Goal: Information Seeking & Learning: Learn about a topic

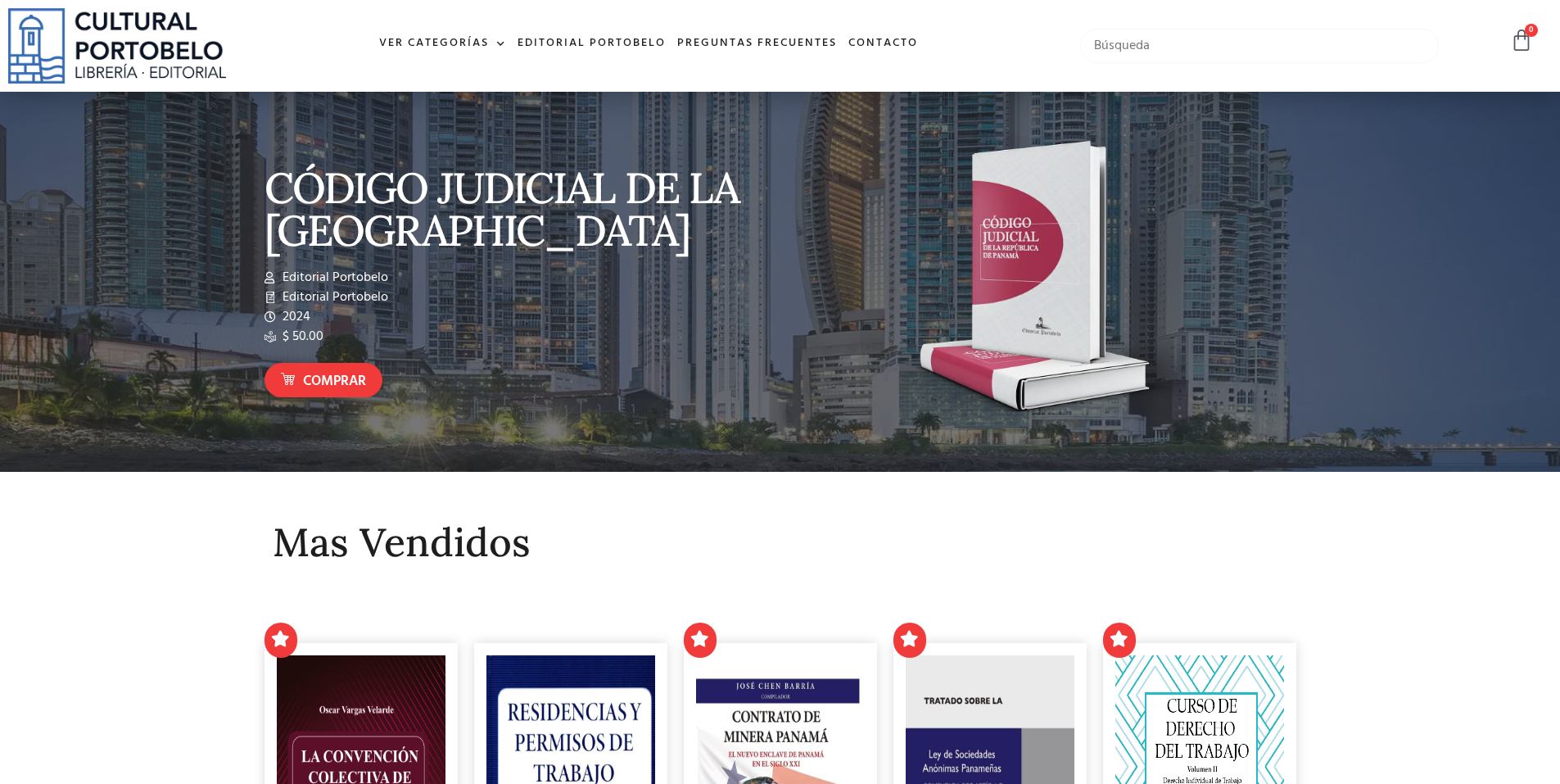
click at [1238, 48] on input "text" at bounding box center [1260, 45] width 359 height 34
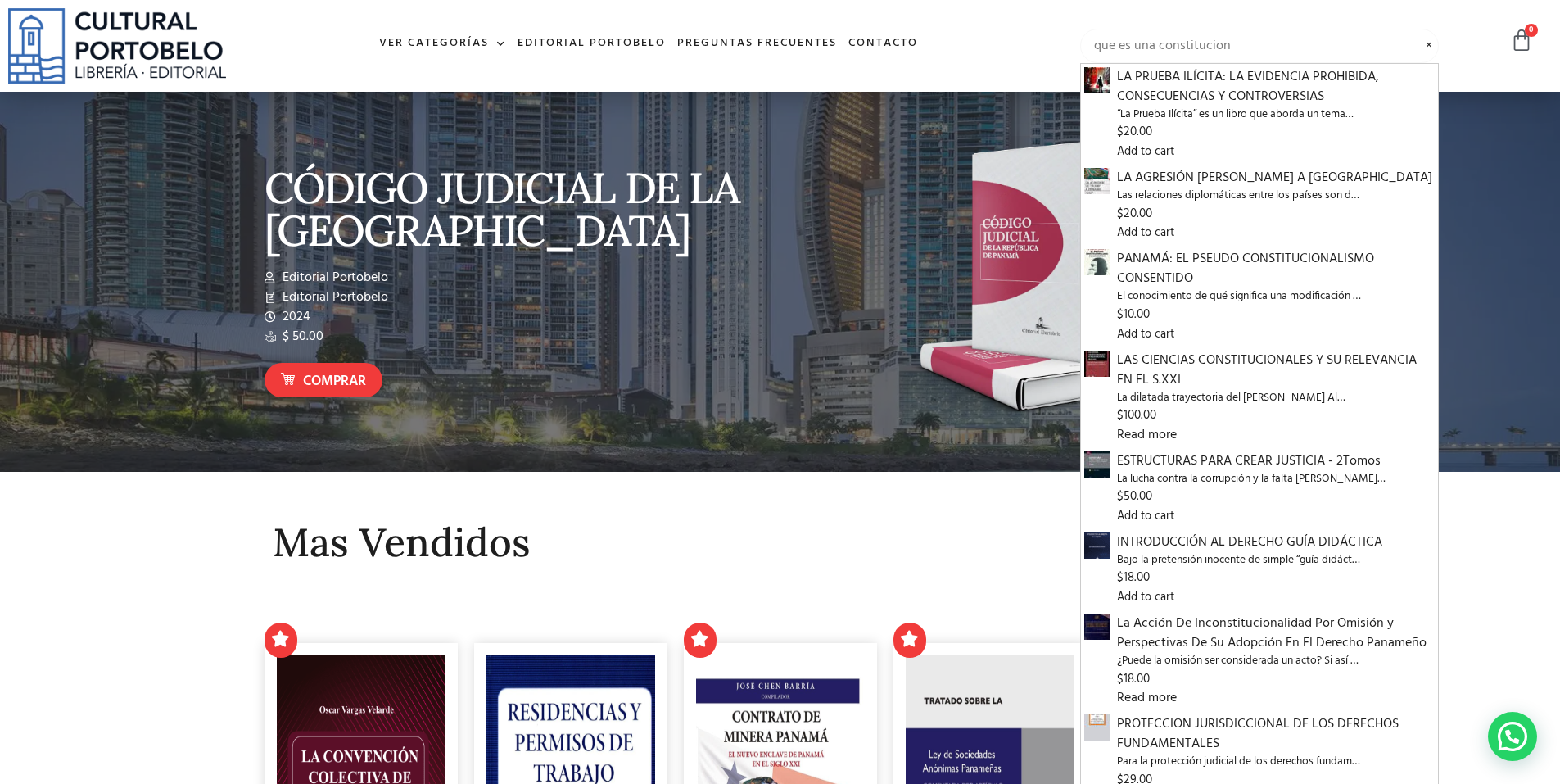
type input "que es una constitucion"
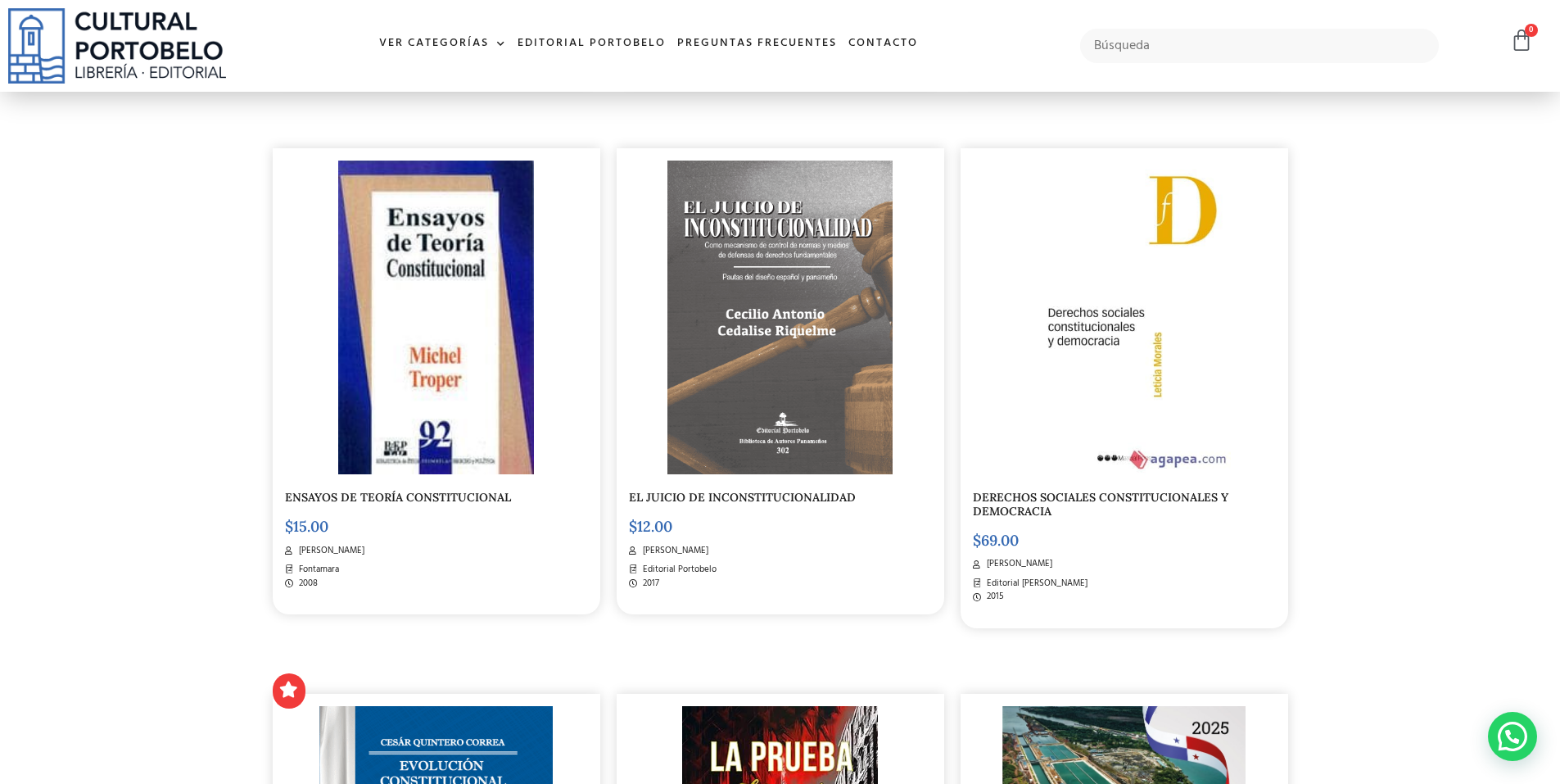
scroll to position [900, 0]
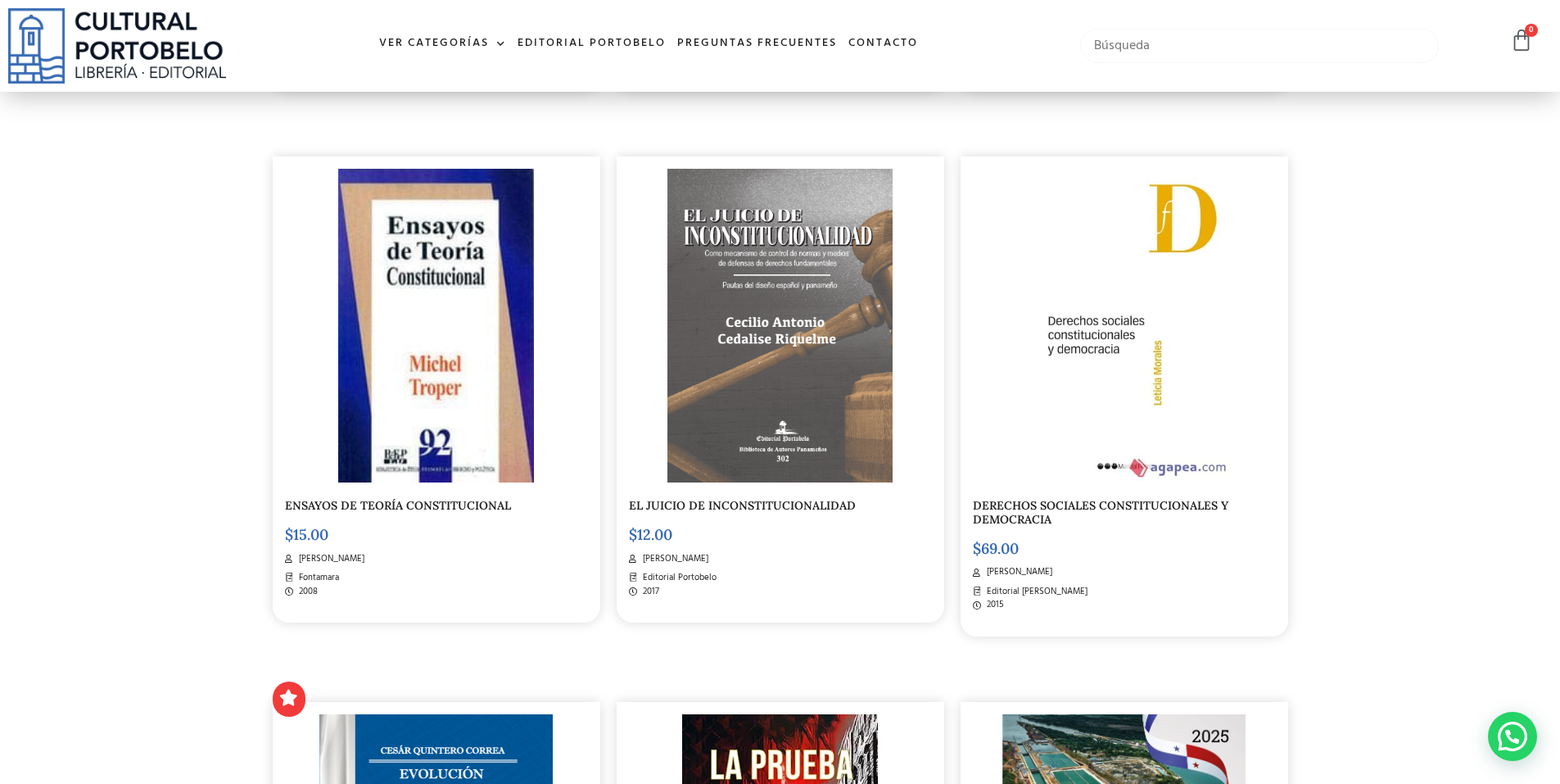
click at [1169, 47] on input "text" at bounding box center [1260, 45] width 359 height 34
type input "Ferdinand lasalle"
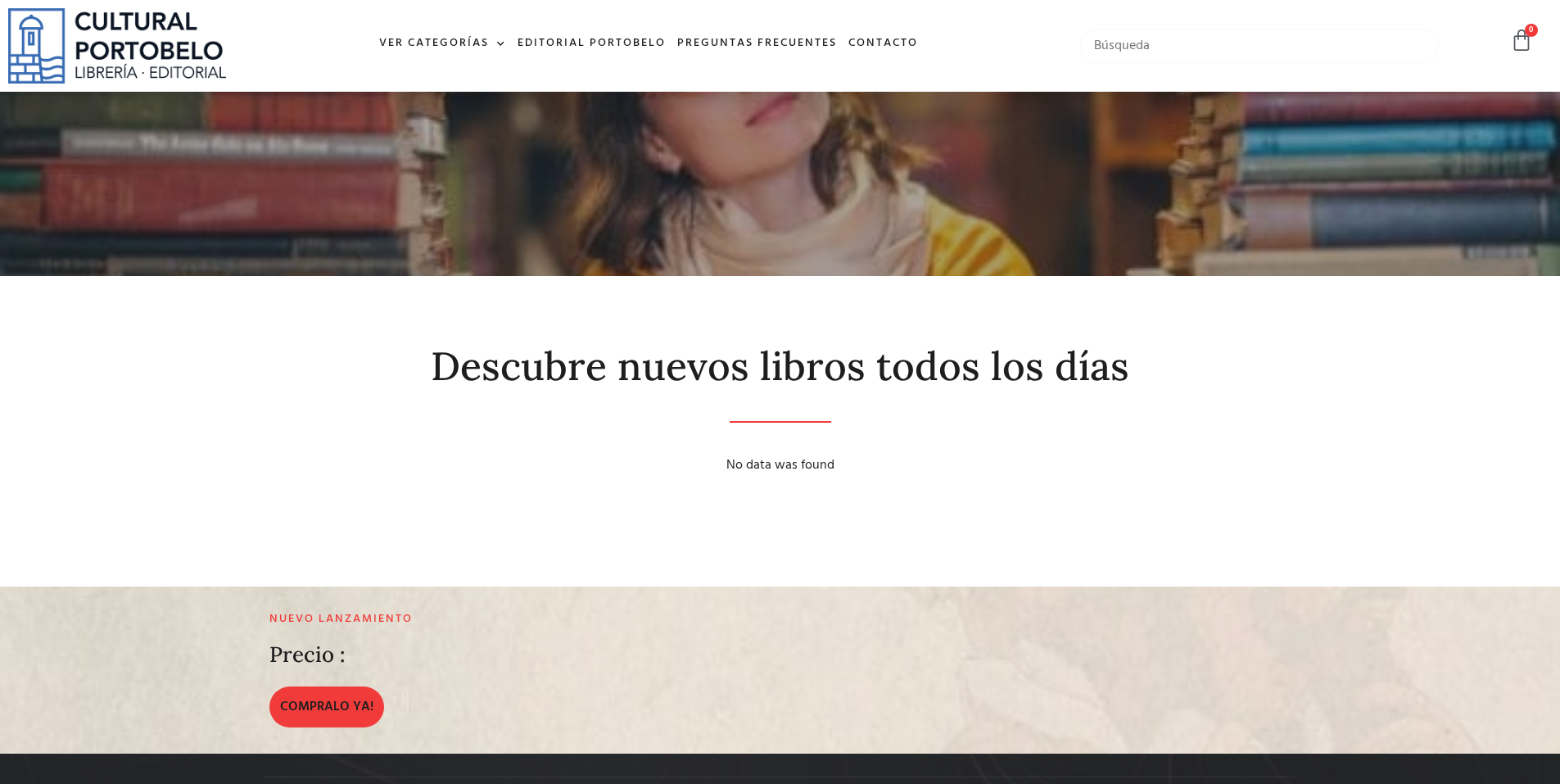
drag, startPoint x: 1172, startPoint y: 52, endPoint x: 1172, endPoint y: 43, distance: 9.0
click at [1172, 41] on input "text" at bounding box center [1260, 45] width 359 height 34
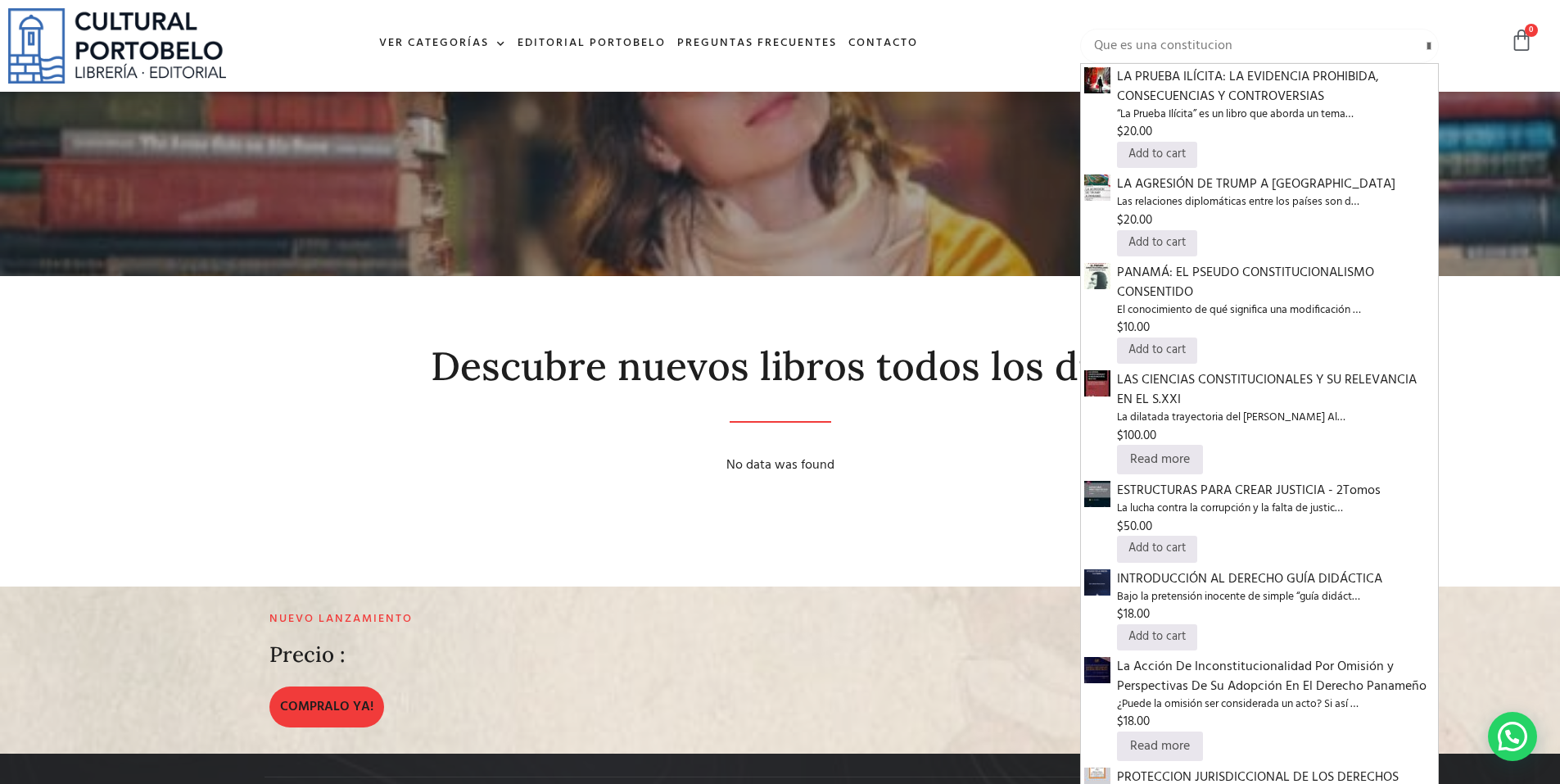
type input "Que es una constitucion"
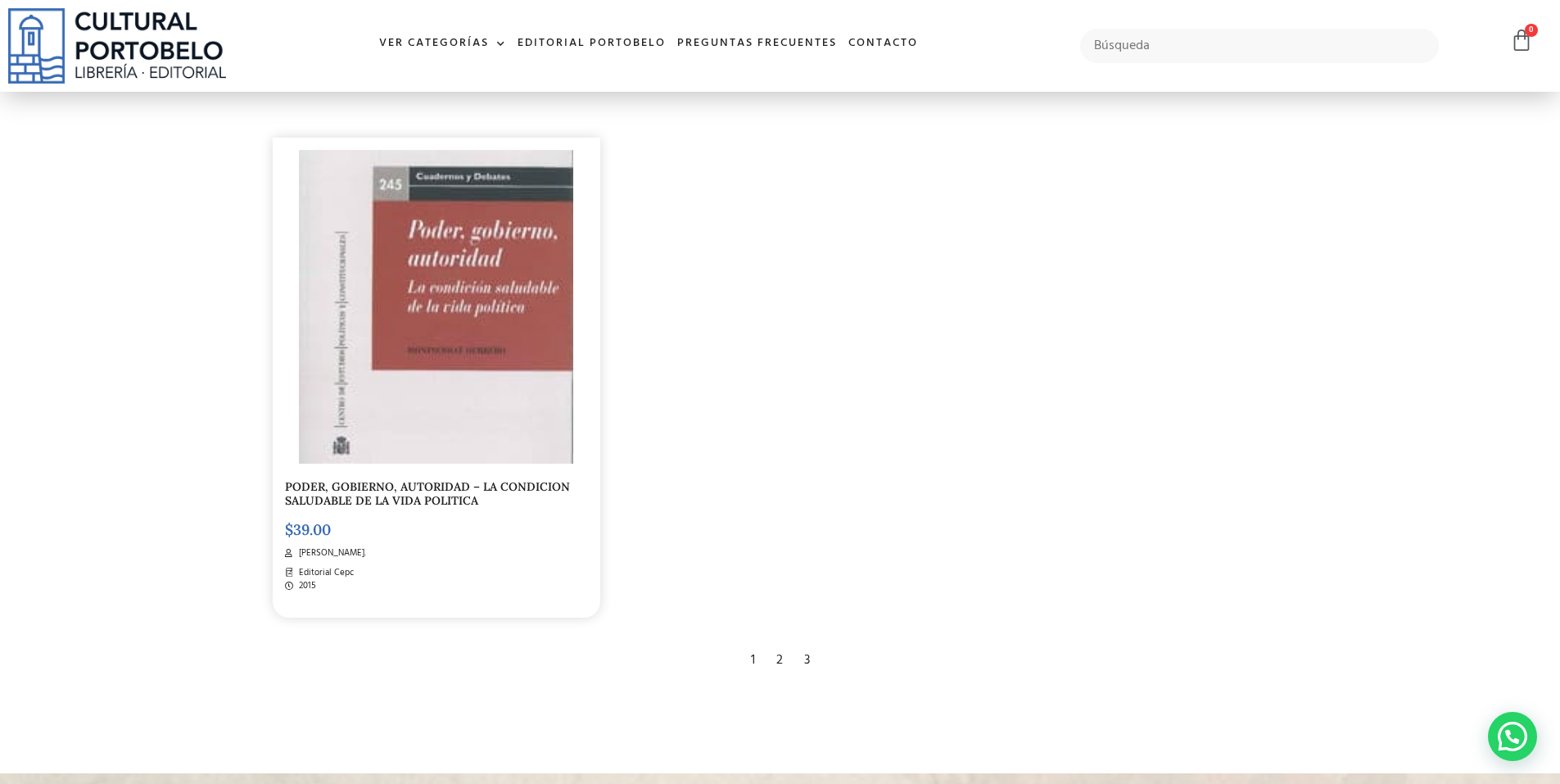
scroll to position [3112, 0]
click at [782, 662] on div "2" at bounding box center [780, 661] width 23 height 36
click at [781, 663] on div "2" at bounding box center [780, 661] width 23 height 36
click at [754, 664] on div "1" at bounding box center [753, 661] width 21 height 36
click at [780, 665] on div "2" at bounding box center [780, 661] width 23 height 36
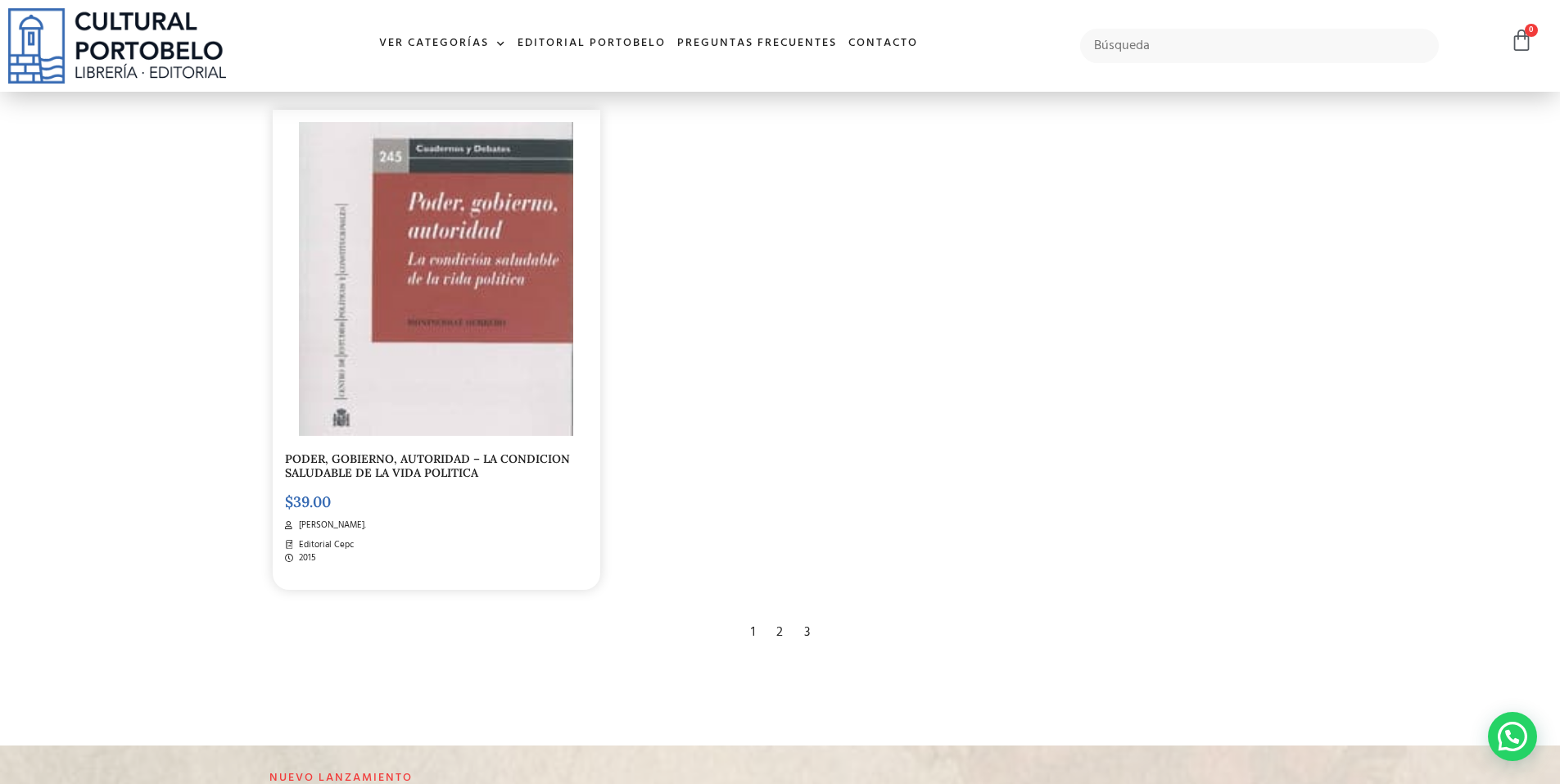
scroll to position [3357, 0]
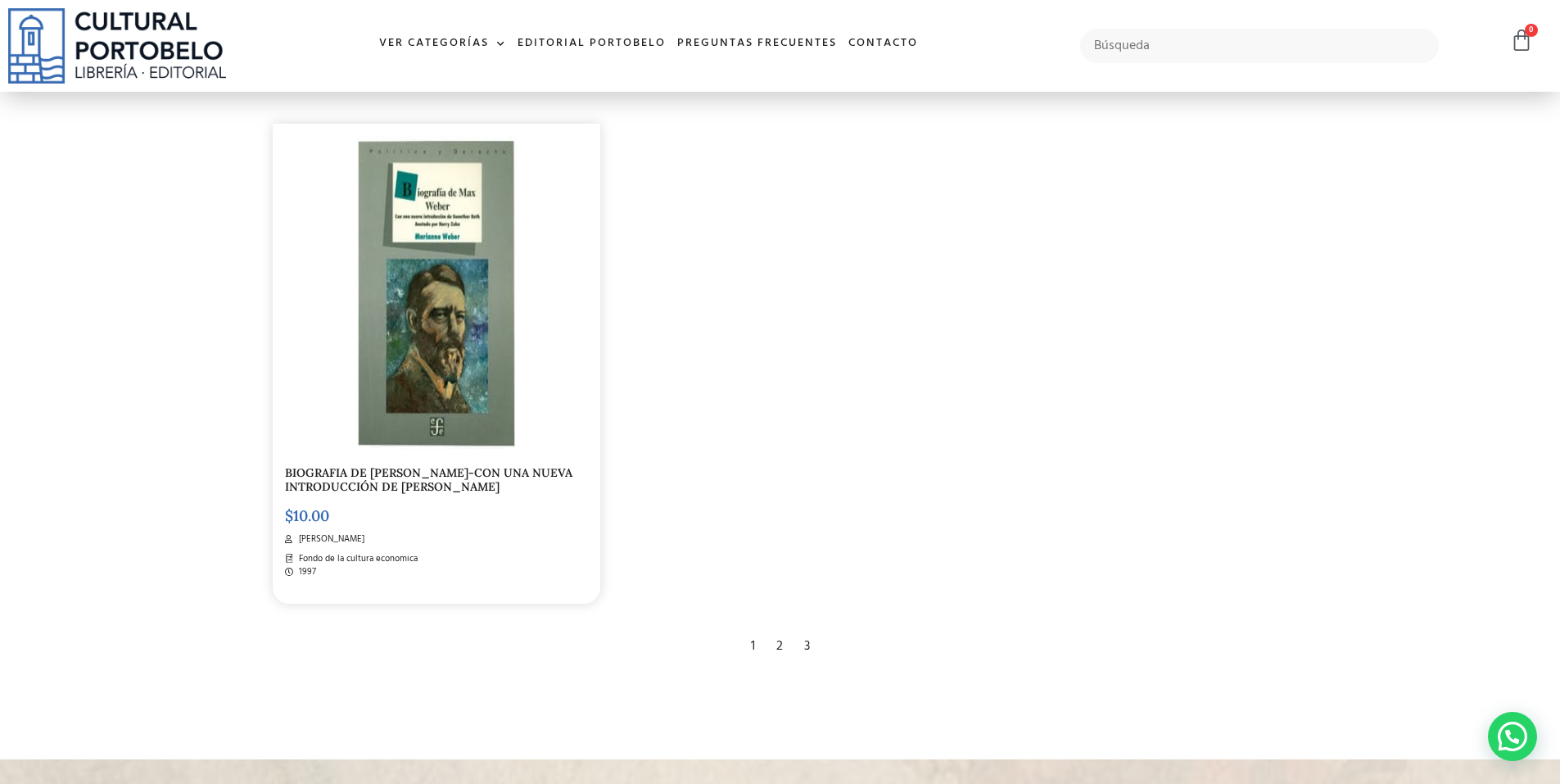
scroll to position [3357, 0]
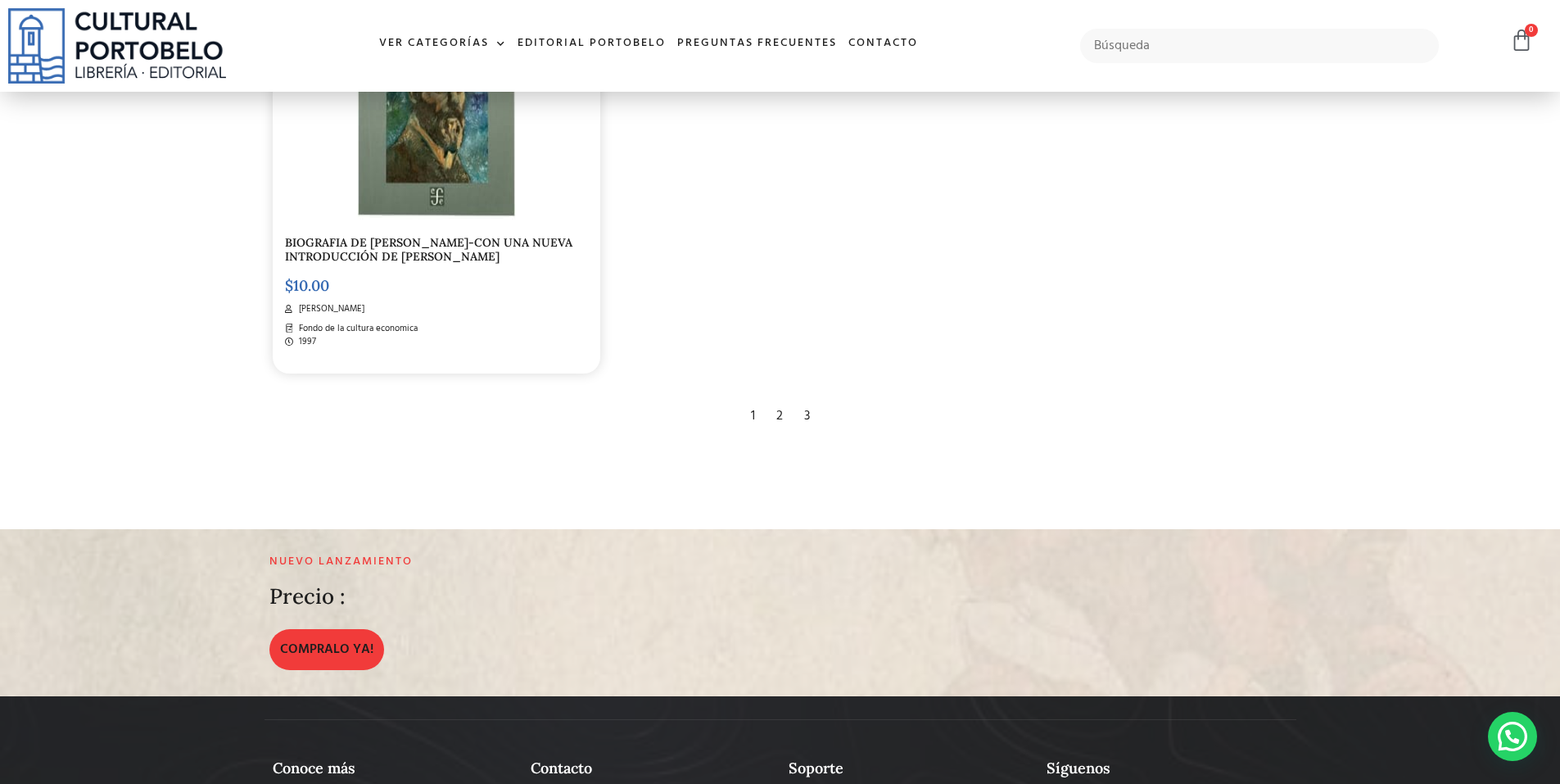
click at [806, 412] on div "3" at bounding box center [807, 416] width 22 height 36
click at [799, 419] on div "3" at bounding box center [807, 416] width 22 height 36
click at [807, 418] on div "3" at bounding box center [807, 416] width 22 height 36
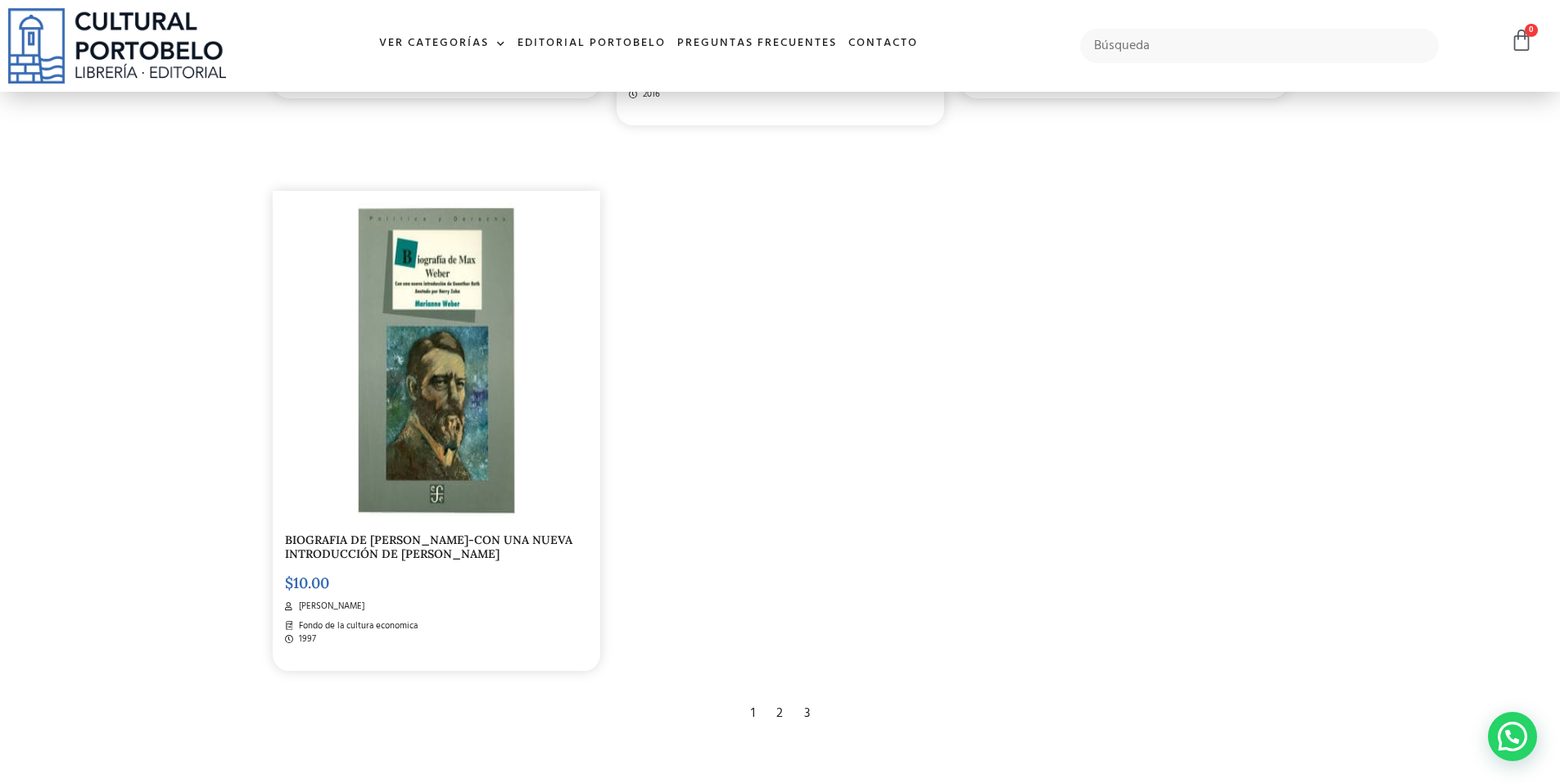
scroll to position [3030, 0]
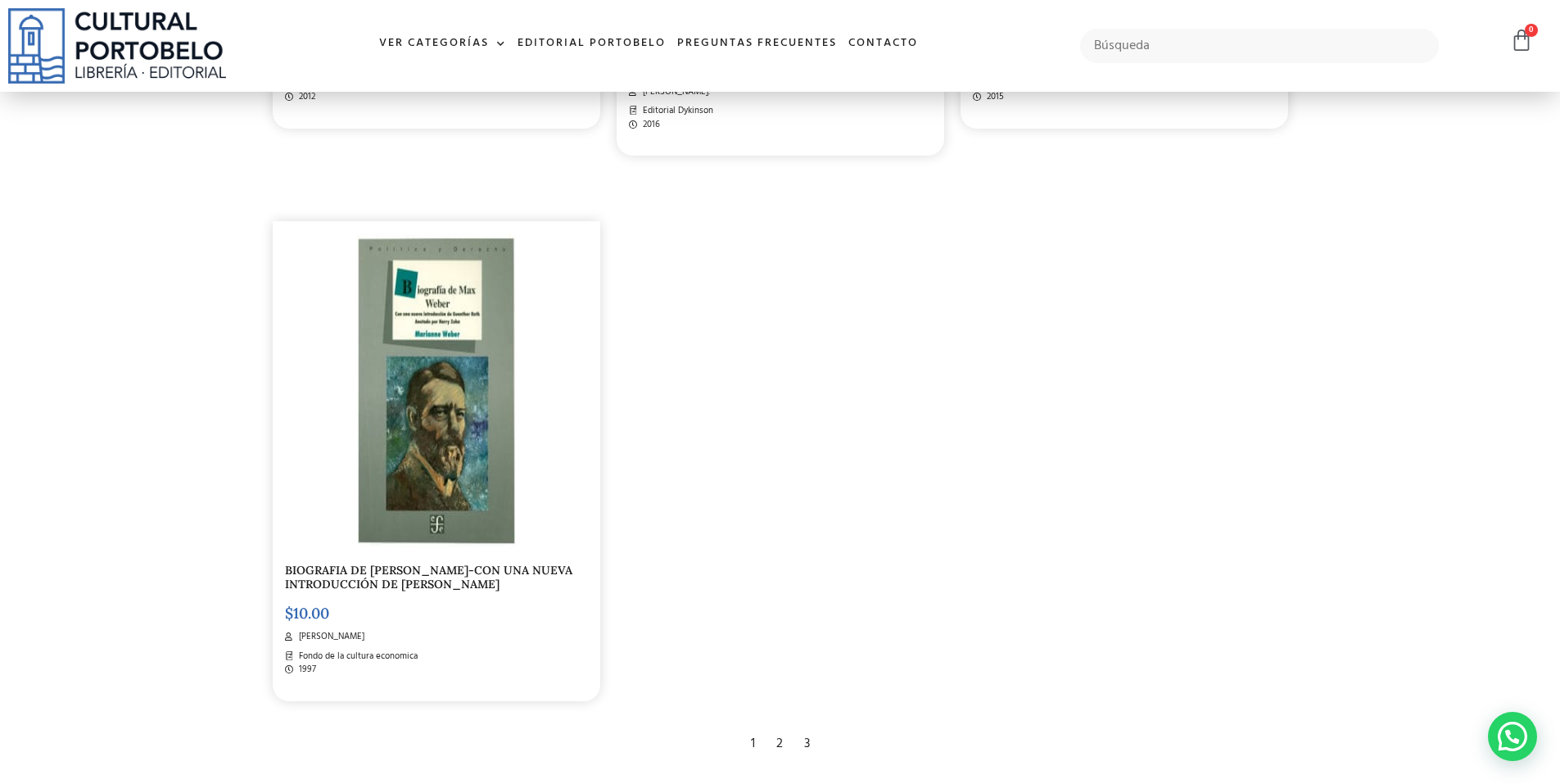
click at [805, 742] on div "3" at bounding box center [807, 743] width 22 height 36
click at [806, 746] on div "3" at bounding box center [807, 743] width 22 height 36
click at [807, 746] on div "3" at bounding box center [807, 743] width 22 height 36
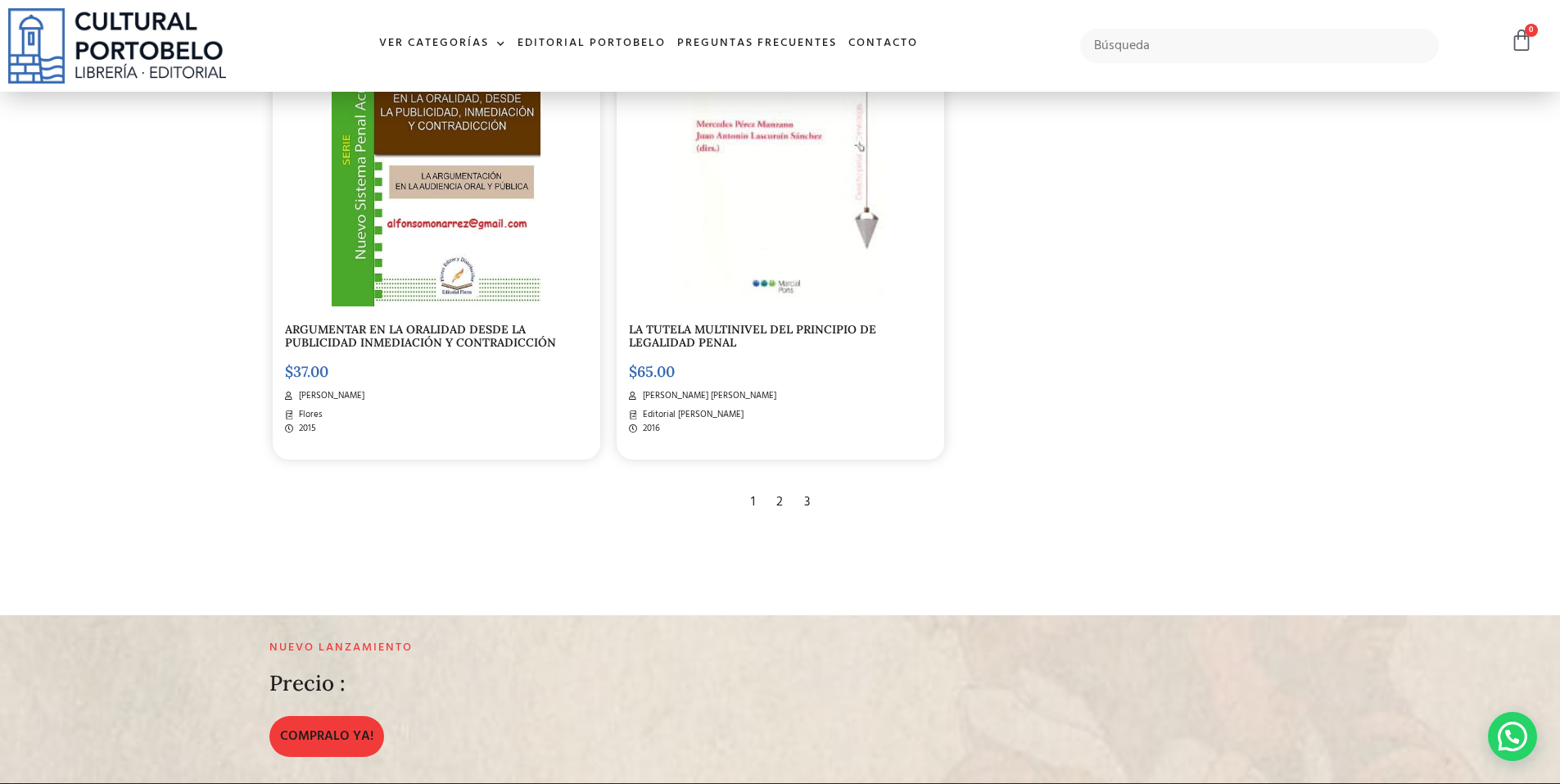
scroll to position [1719, 0]
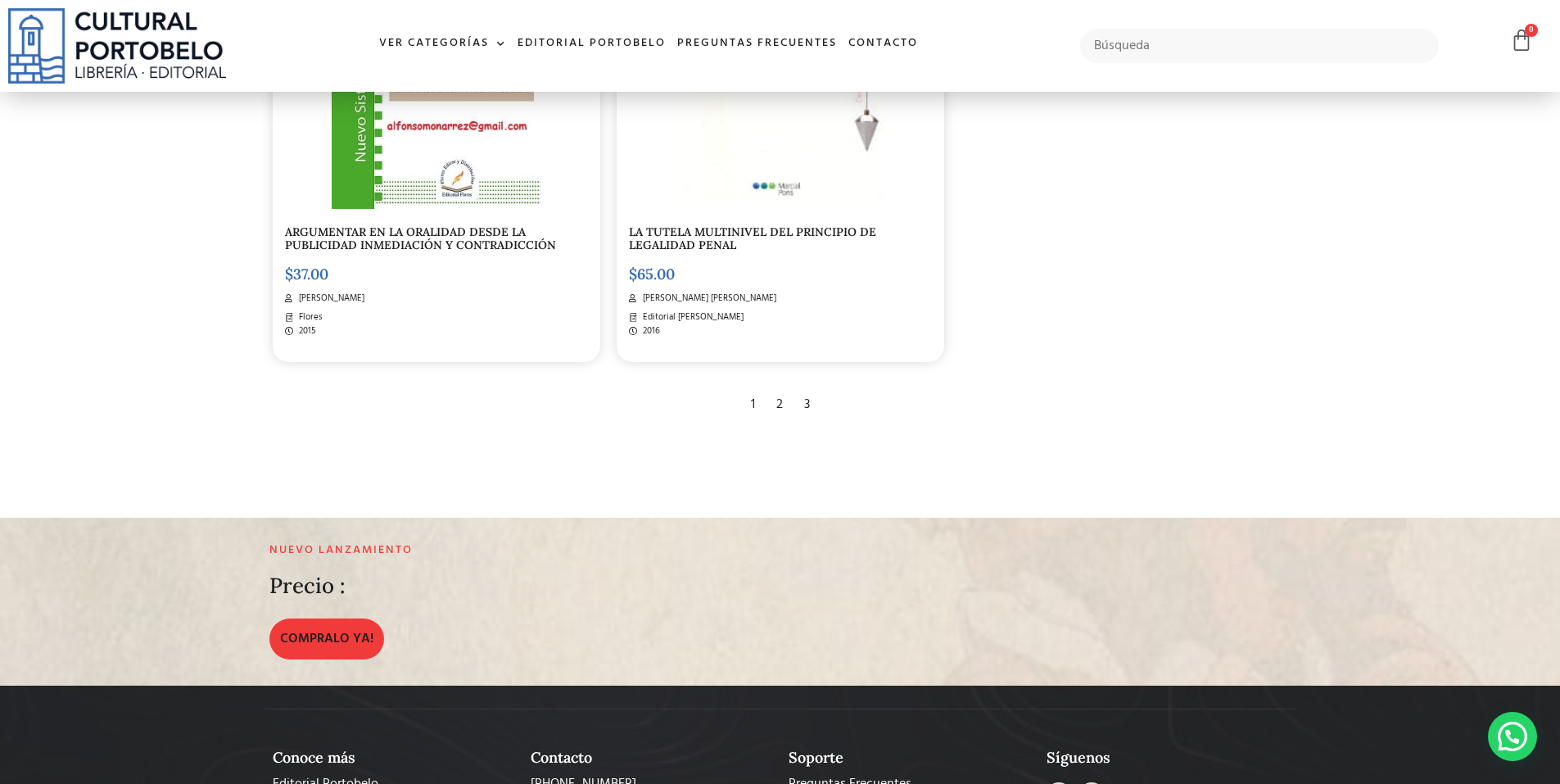
click at [804, 407] on div "3" at bounding box center [807, 404] width 22 height 36
click at [778, 407] on div "2" at bounding box center [780, 404] width 23 height 36
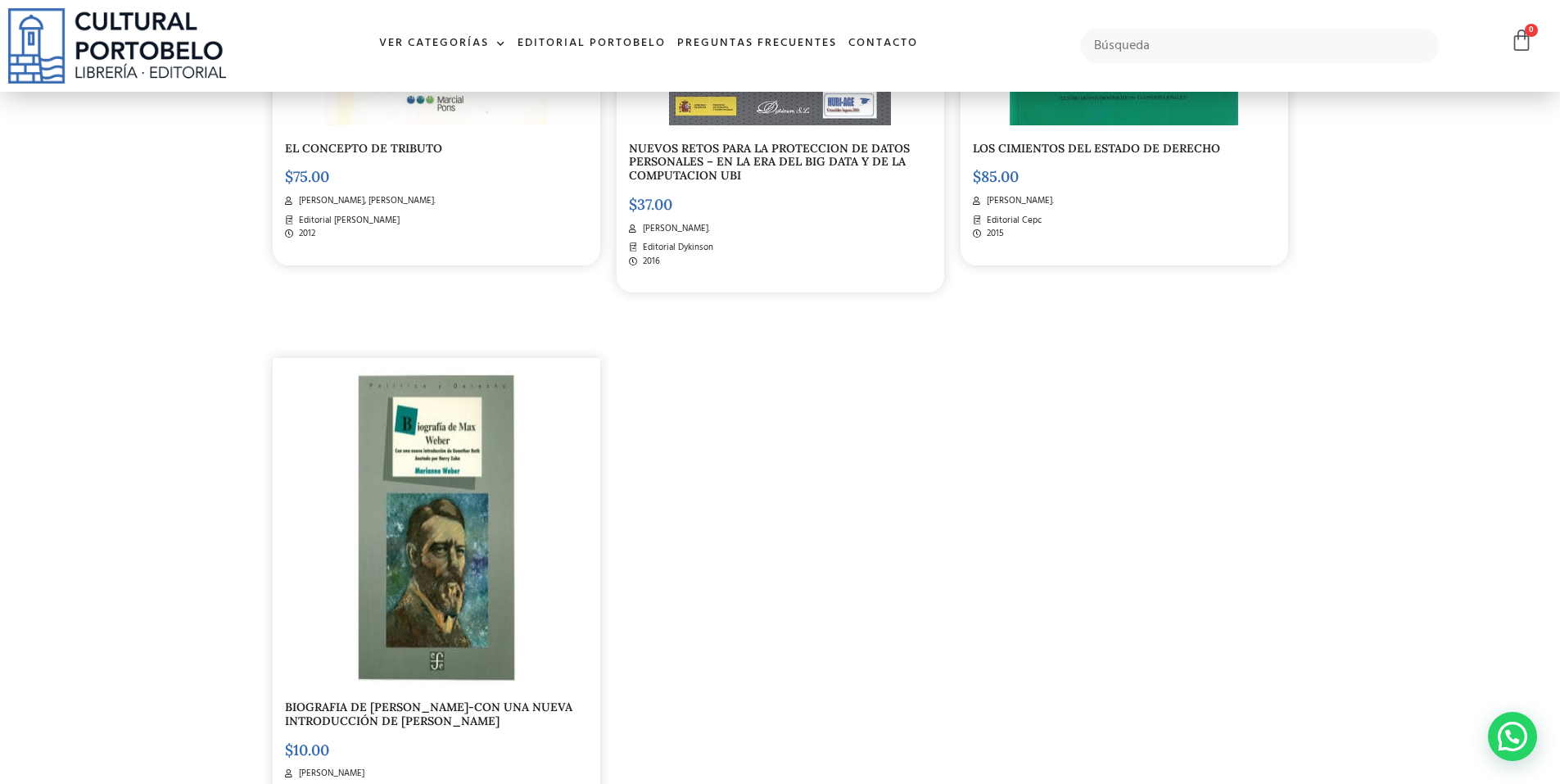
scroll to position [2948, 0]
